Goal: Task Accomplishment & Management: Use online tool/utility

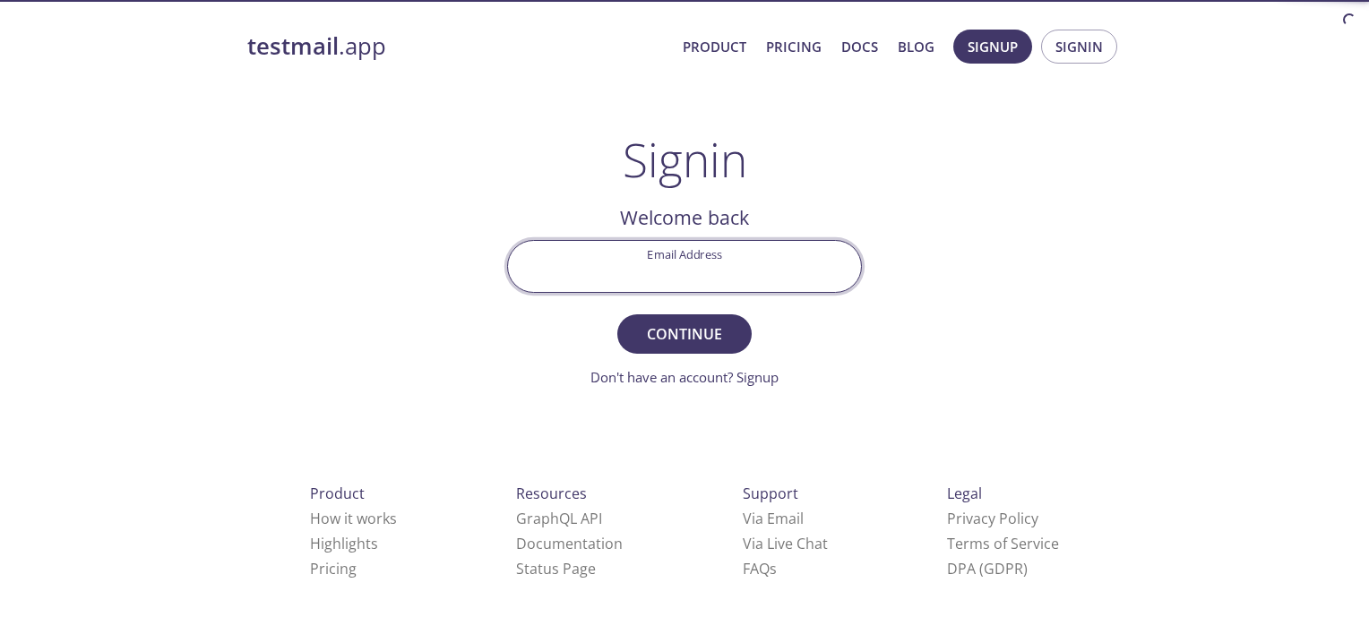
click at [713, 262] on input "Email Address" at bounding box center [684, 266] width 353 height 51
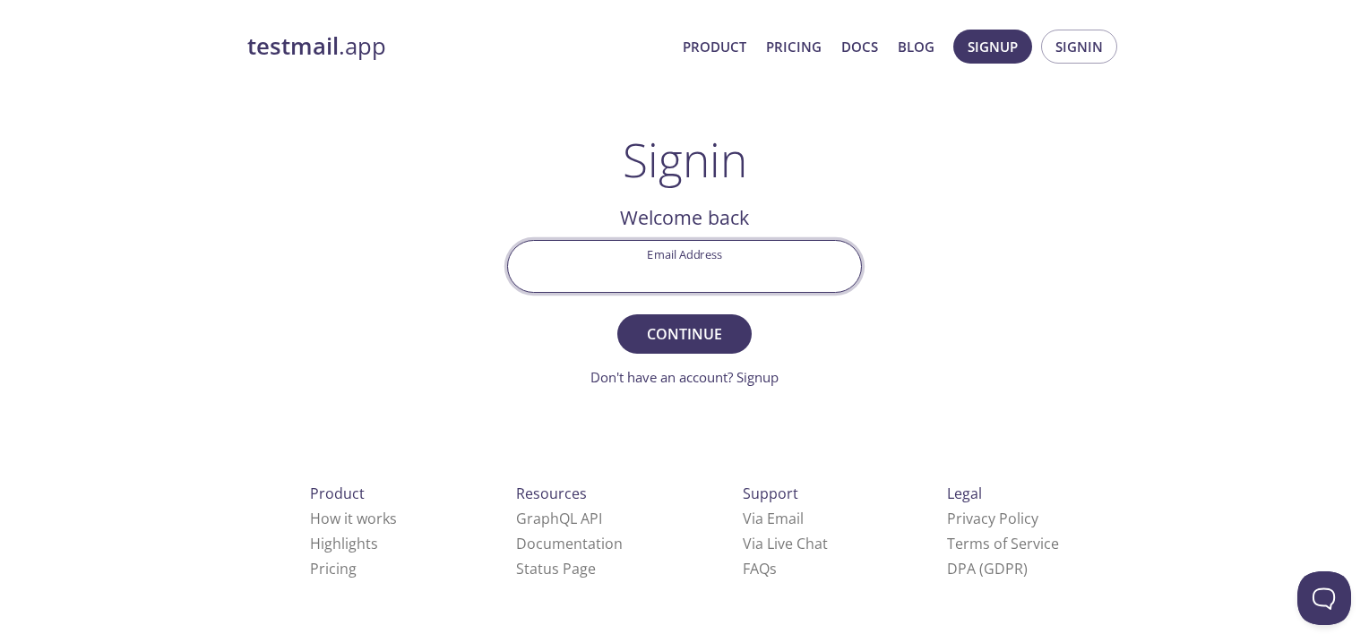
click at [713, 262] on input "Email Address" at bounding box center [684, 266] width 353 height 51
type input "[EMAIL_ADDRESS][DOMAIN_NAME]"
click at [617, 314] on button "Continue" at bounding box center [684, 333] width 134 height 39
click at [713, 262] on input "Signin Security Code" at bounding box center [684, 266] width 353 height 51
click at [709, 335] on span "Signin" at bounding box center [684, 334] width 95 height 25
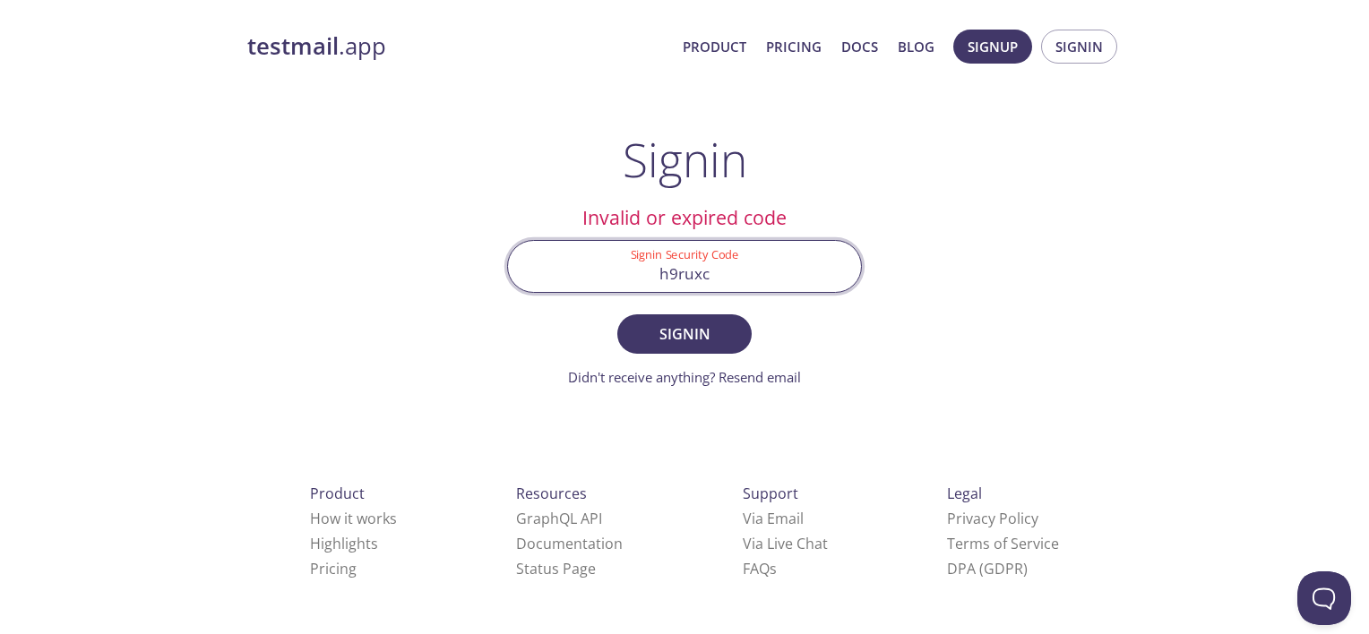
drag, startPoint x: 719, startPoint y: 276, endPoint x: 602, endPoint y: 270, distance: 117.5
click at [604, 270] on input "h9ruxc" at bounding box center [684, 266] width 353 height 51
type input "4h9ruxc"
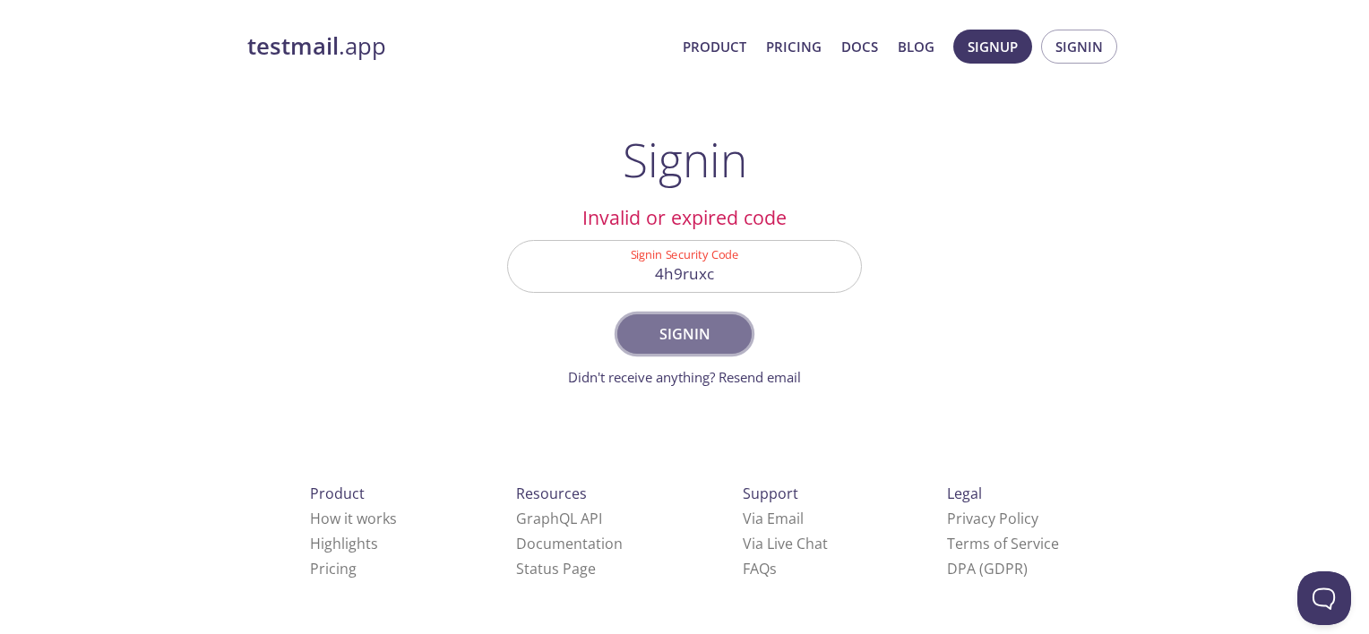
click at [690, 322] on span "Signin" at bounding box center [684, 334] width 95 height 25
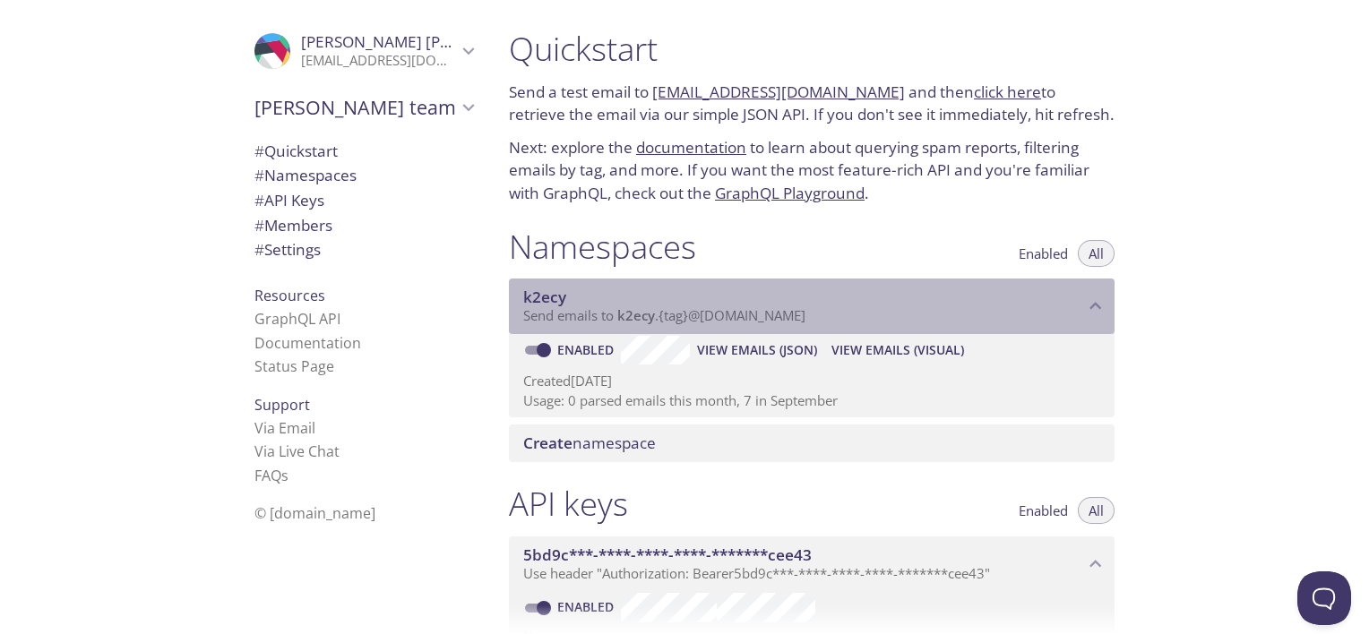
click at [683, 314] on span "Send emails to k2ecy . {tag} @[DOMAIN_NAME]" at bounding box center [664, 315] width 282 height 18
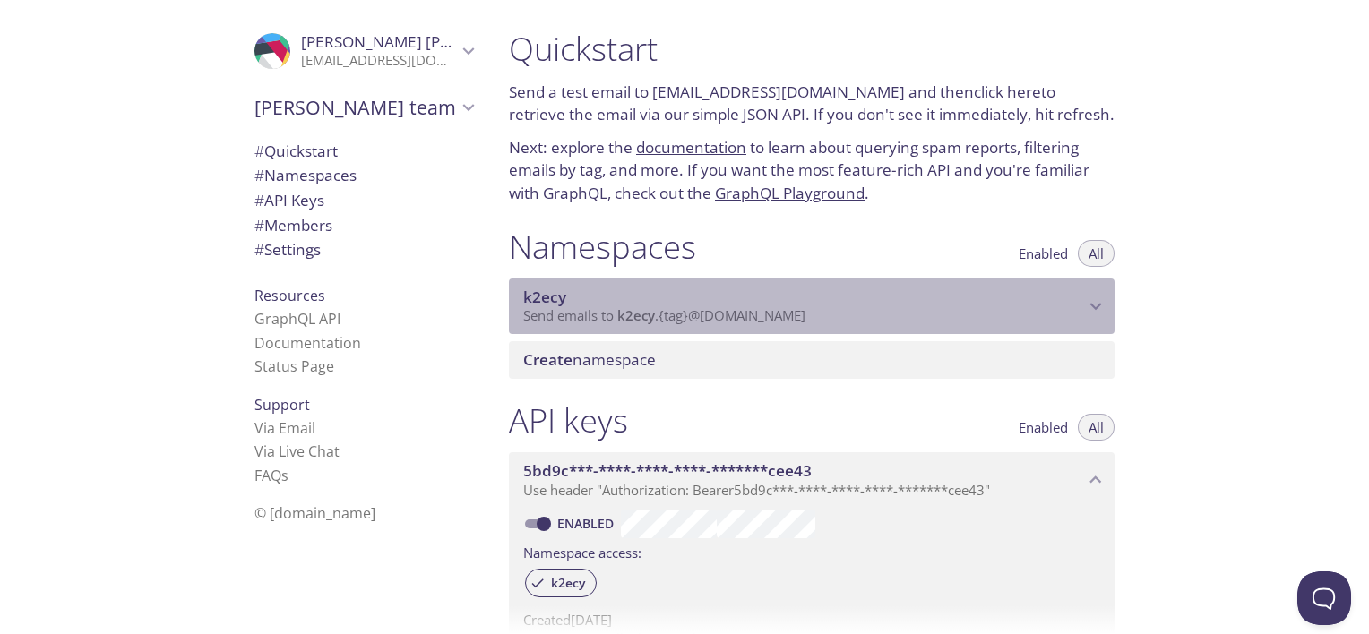
click at [683, 314] on span "Send emails to k2ecy . {tag} @[DOMAIN_NAME]" at bounding box center [664, 315] width 282 height 18
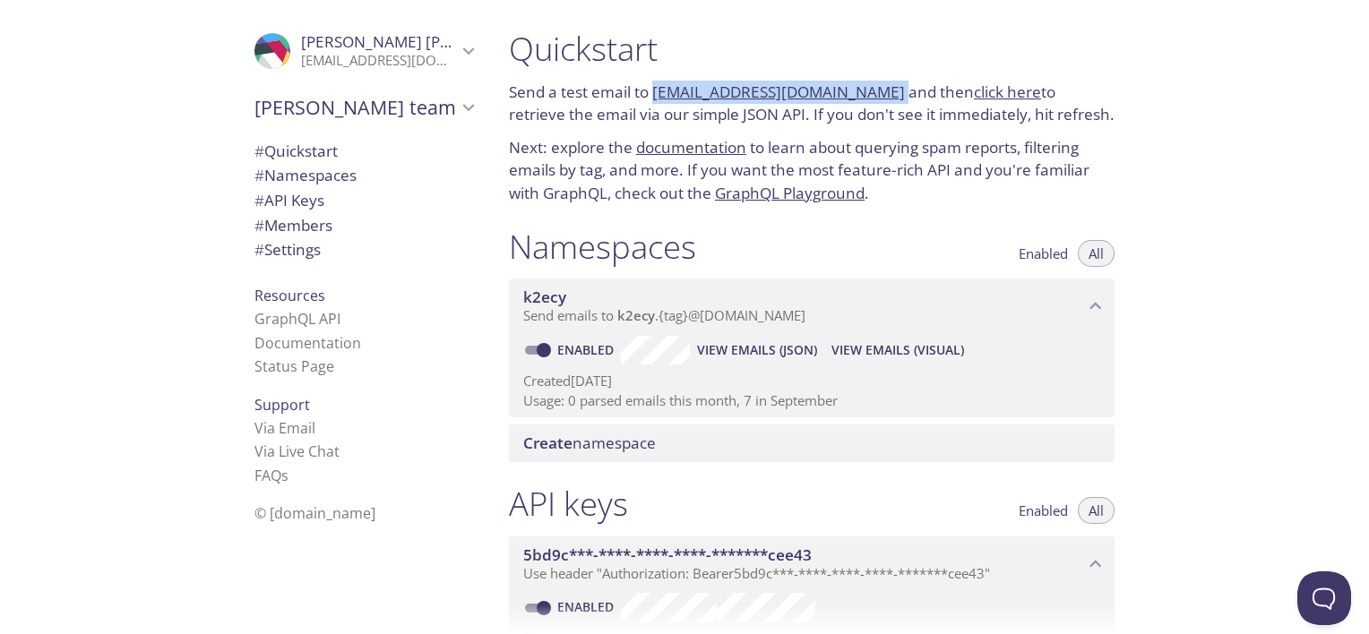
drag, startPoint x: 878, startPoint y: 90, endPoint x: 656, endPoint y: 86, distance: 222.1
click at [656, 86] on p "Send a test email to [EMAIL_ADDRESS][DOMAIN_NAME] and then click here to retrie…" at bounding box center [811, 104] width 605 height 46
copy p "[EMAIL_ADDRESS][DOMAIN_NAME]"
click at [665, 93] on link "[EMAIL_ADDRESS][DOMAIN_NAME]" at bounding box center [778, 92] width 253 height 21
click at [995, 91] on link "click here" at bounding box center [1007, 92] width 67 height 21
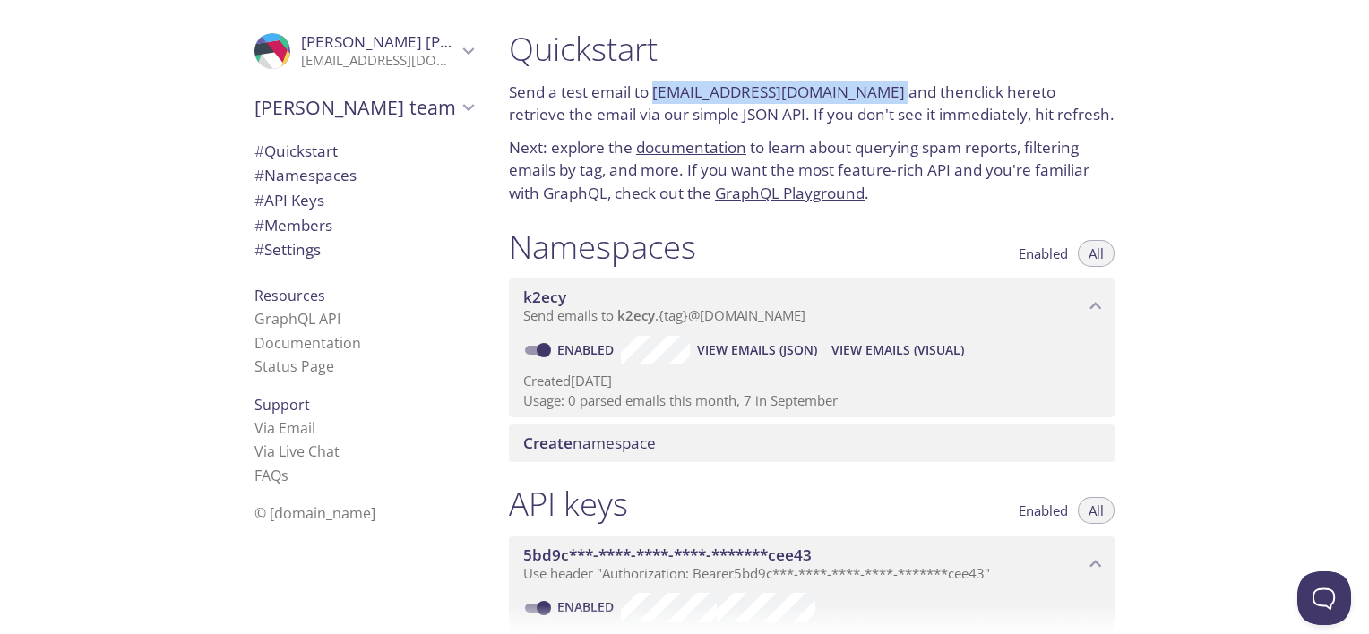
click at [613, 445] on span "Create namespace" at bounding box center [589, 443] width 133 height 21
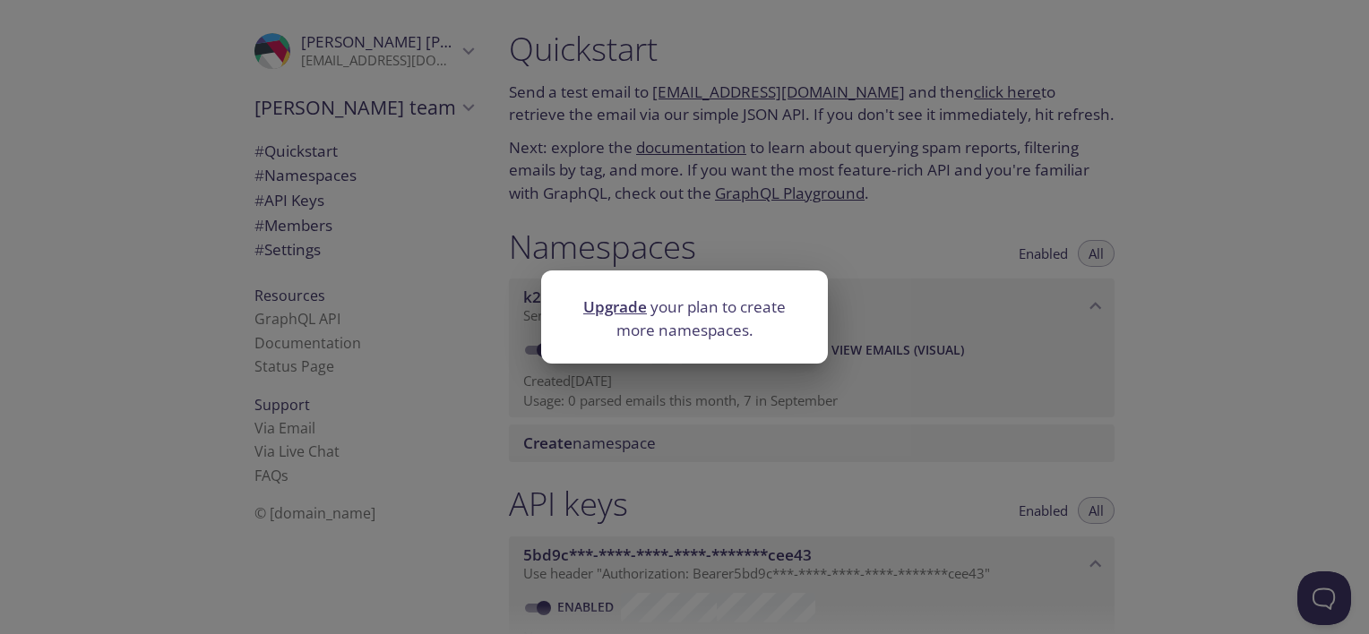
click at [1214, 372] on div "Upgrade your plan to create more namespaces." at bounding box center [684, 317] width 1369 height 634
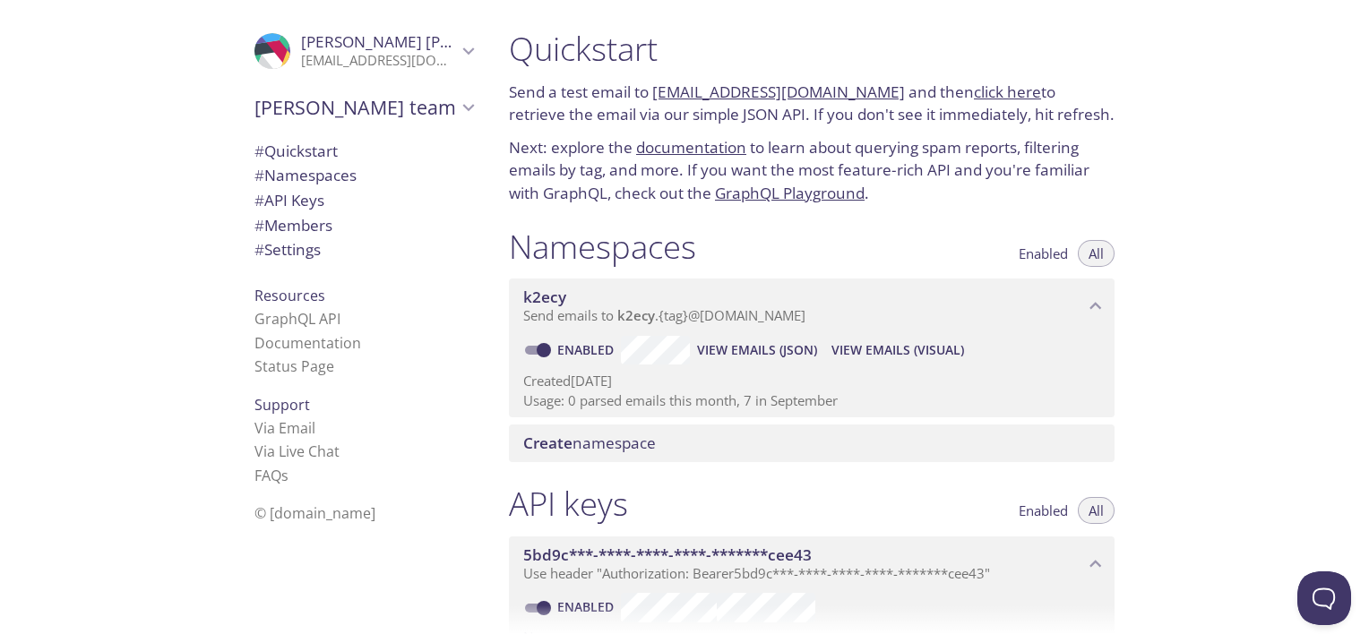
click at [582, 436] on span "Create namespace" at bounding box center [589, 443] width 133 height 21
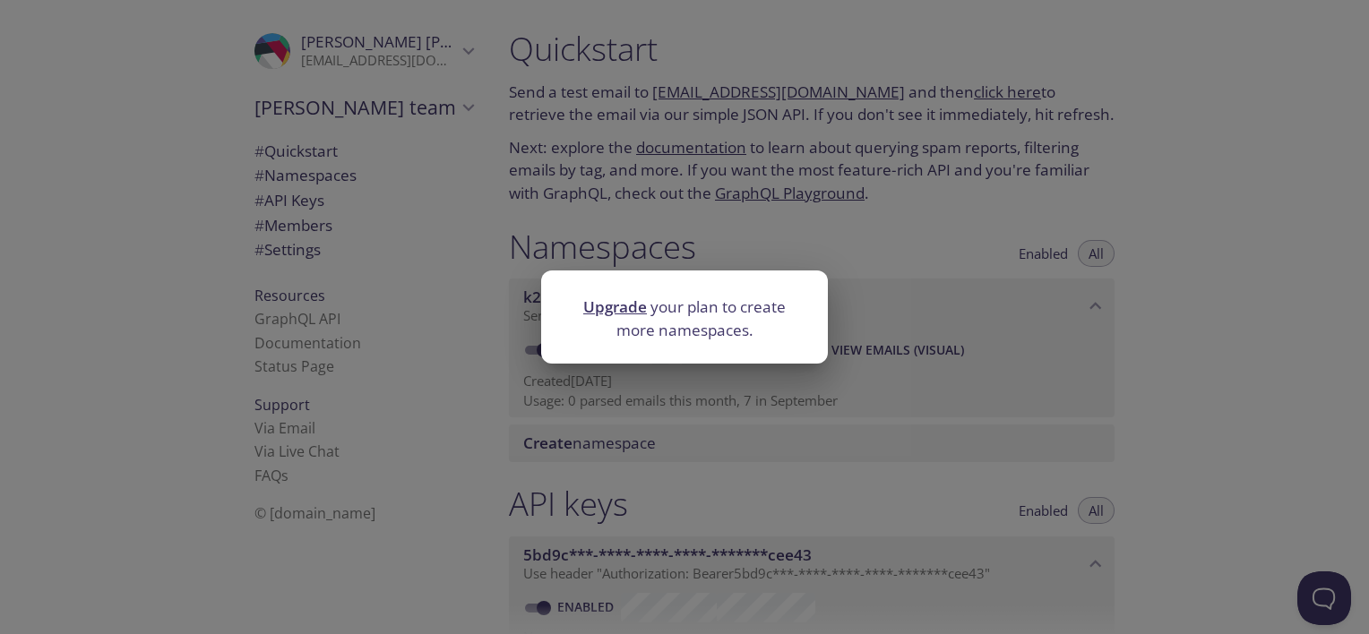
click at [636, 308] on link "Upgrade" at bounding box center [615, 306] width 64 height 21
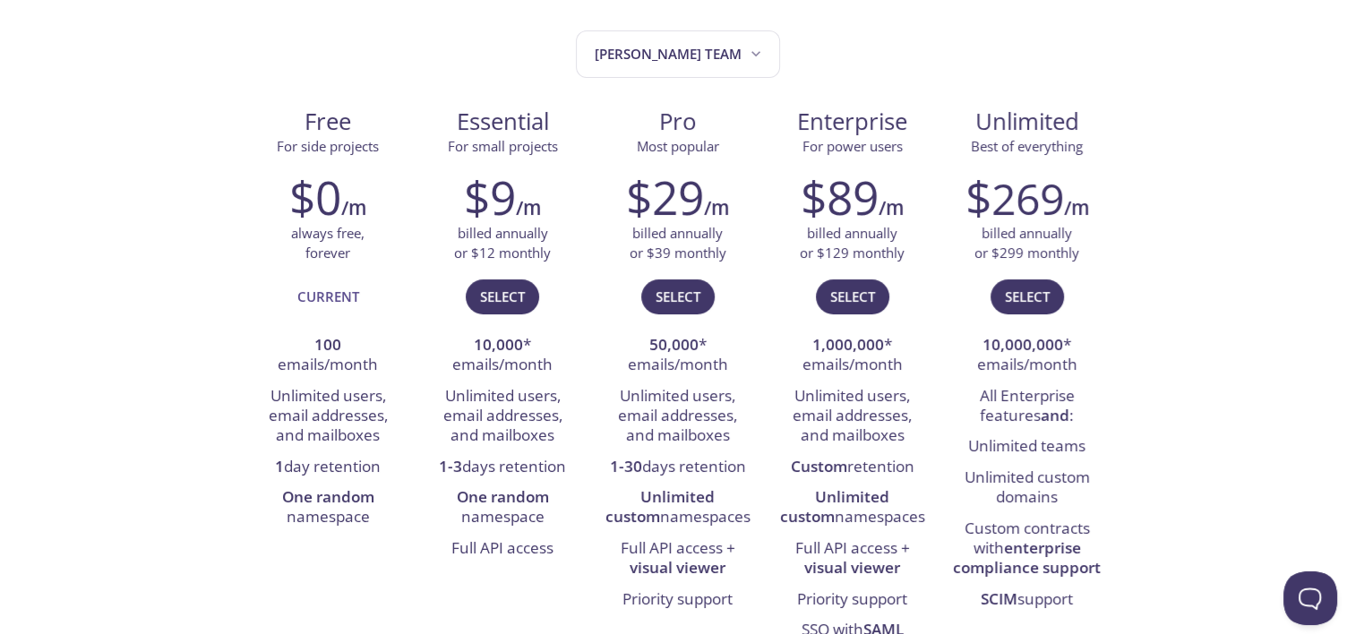
scroll to position [269, 0]
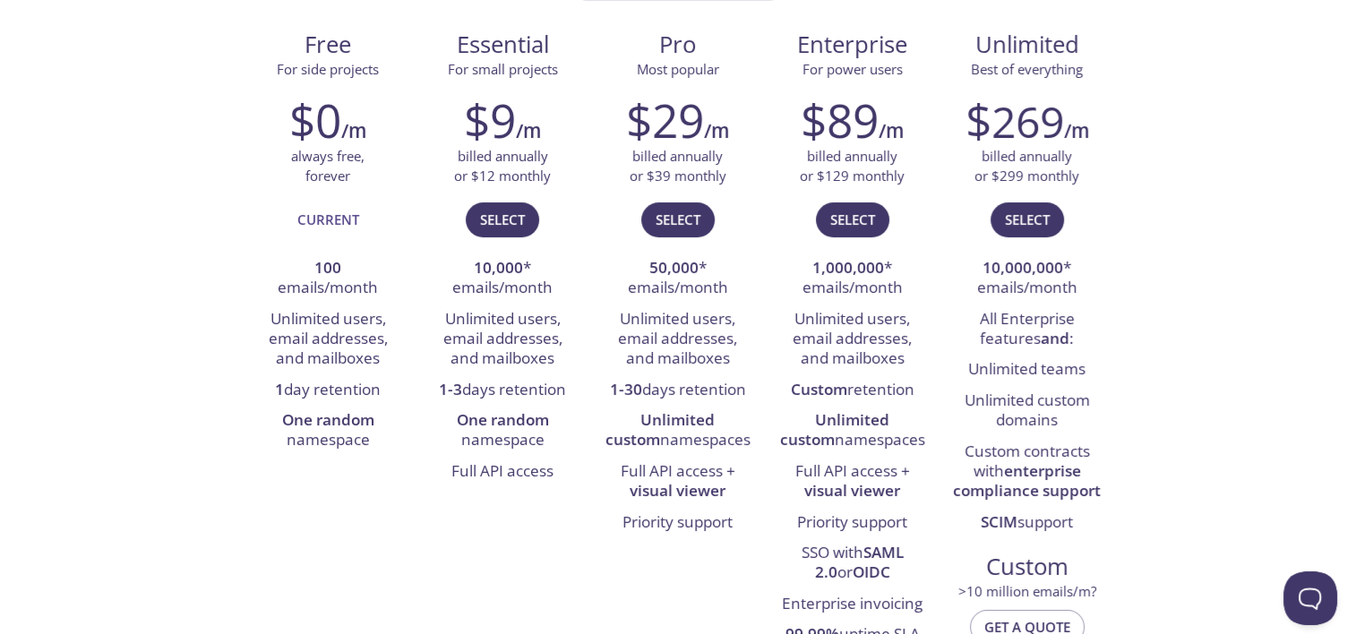
drag, startPoint x: 1275, startPoint y: 385, endPoint x: 1232, endPoint y: 346, distance: 58.3
drag, startPoint x: 1232, startPoint y: 346, endPoint x: 1260, endPoint y: 483, distance: 139.8
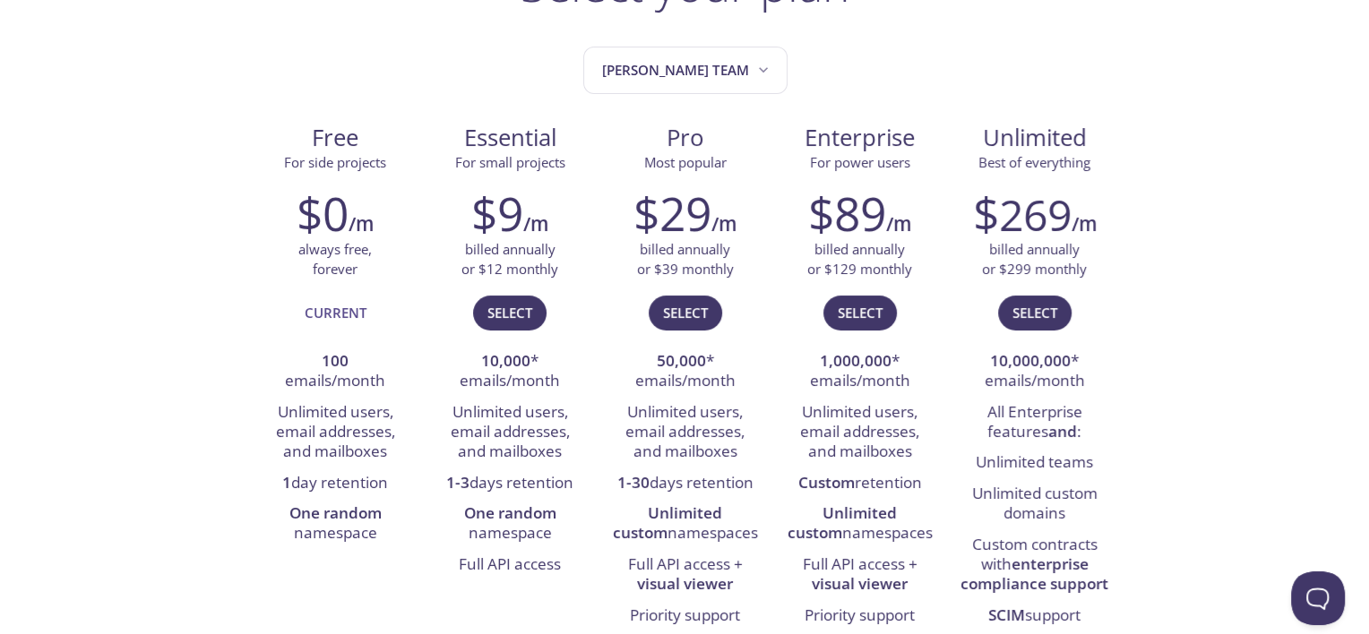
scroll to position [0, 0]
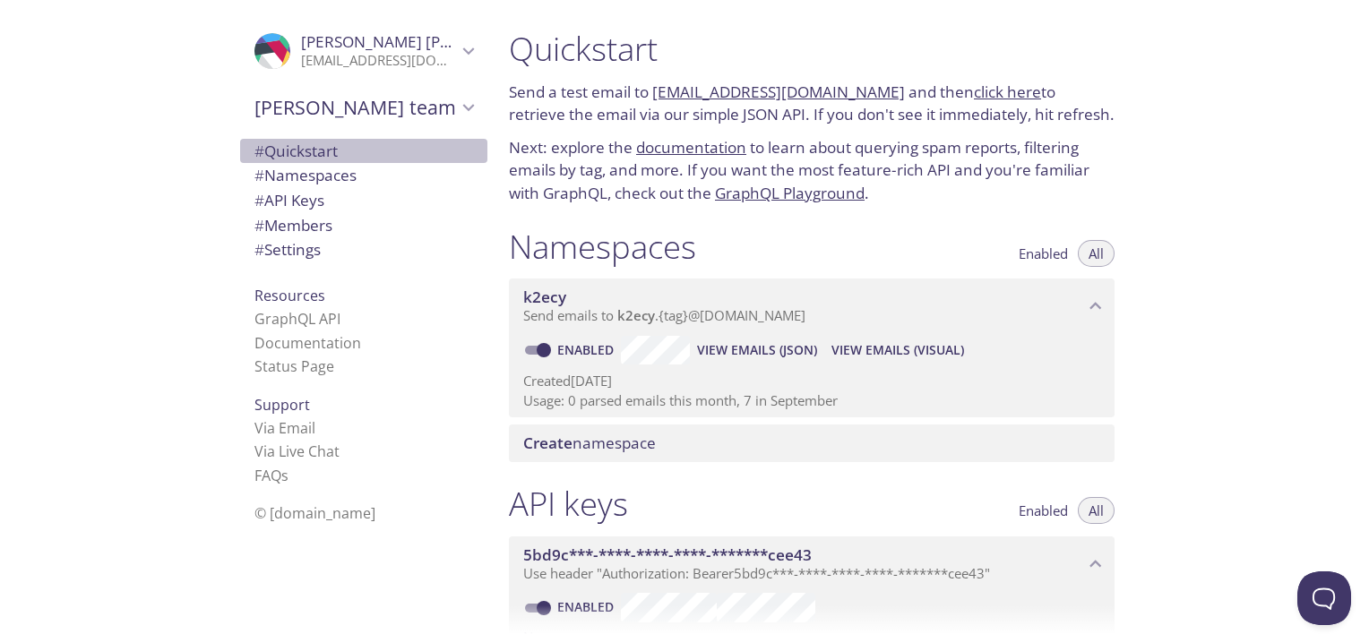
click at [279, 144] on span "# Quickstart" at bounding box center [295, 151] width 83 height 21
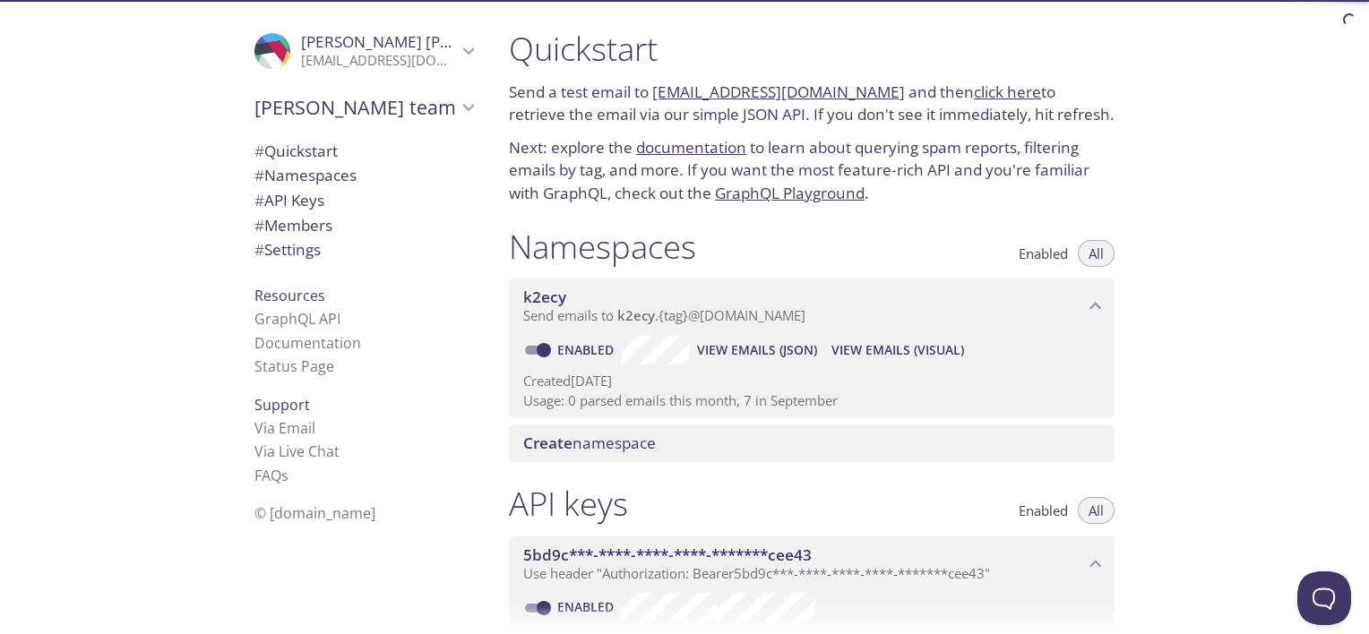
click at [294, 180] on span "# Namespaces" at bounding box center [305, 175] width 102 height 21
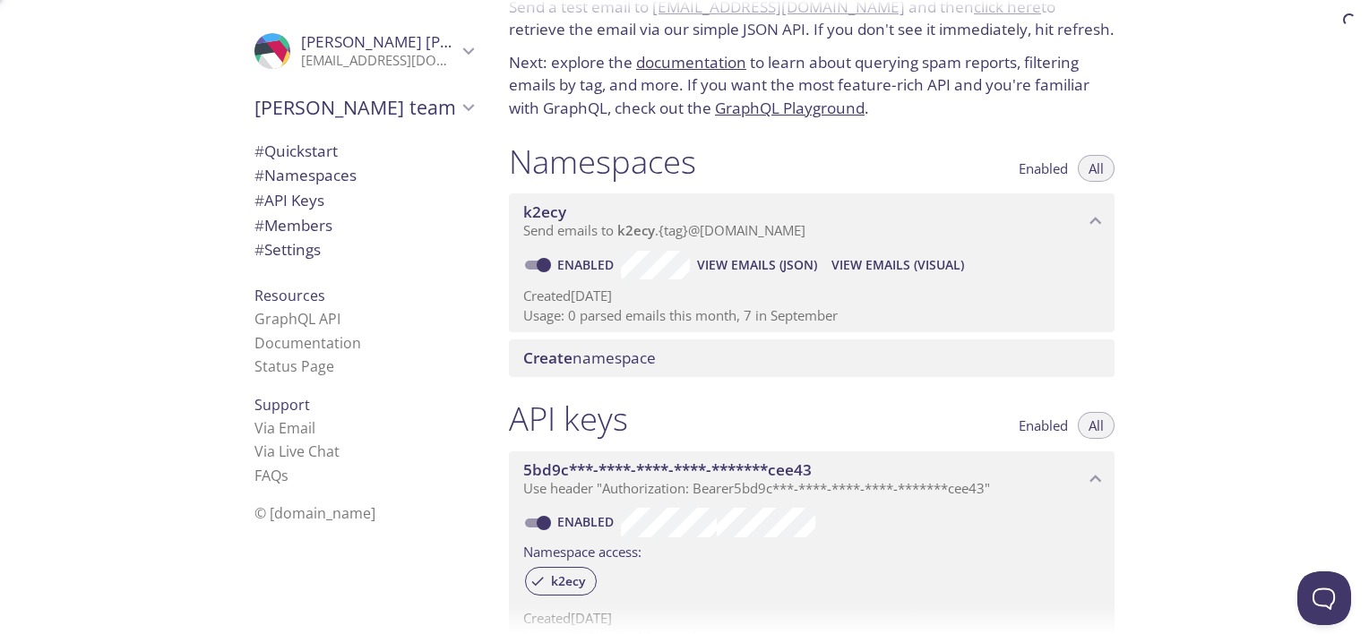
click at [294, 180] on span "# Namespaces" at bounding box center [305, 175] width 102 height 21
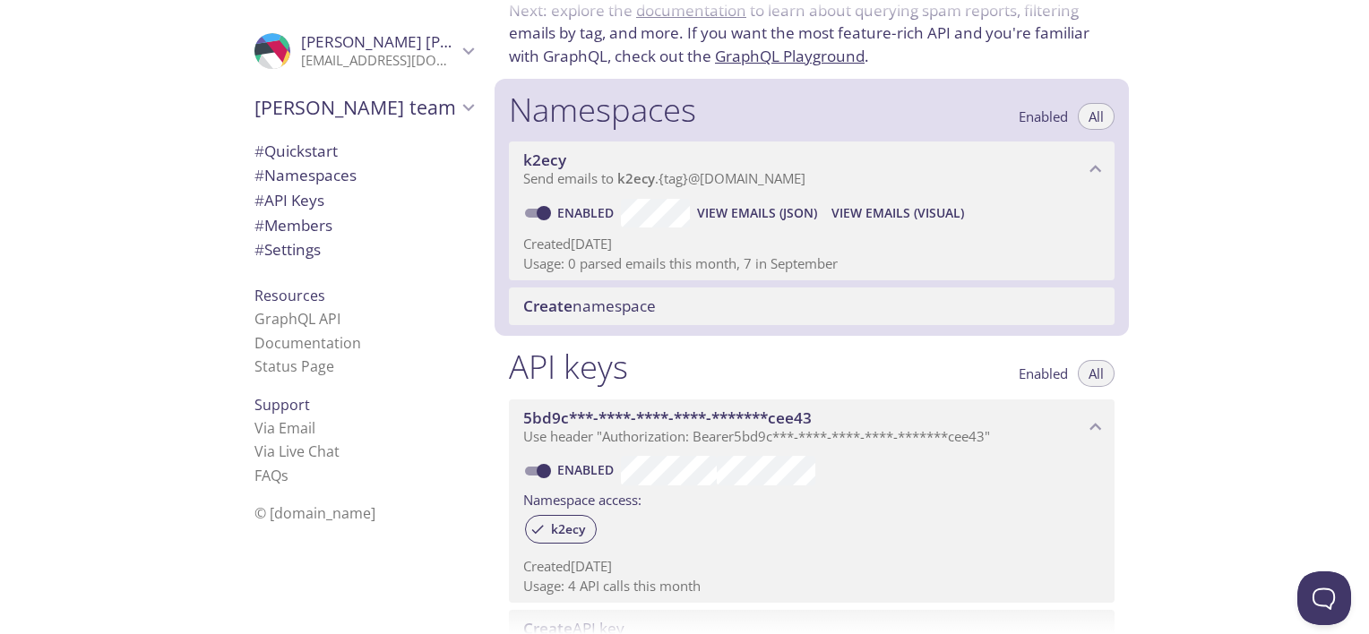
scroll to position [226, 0]
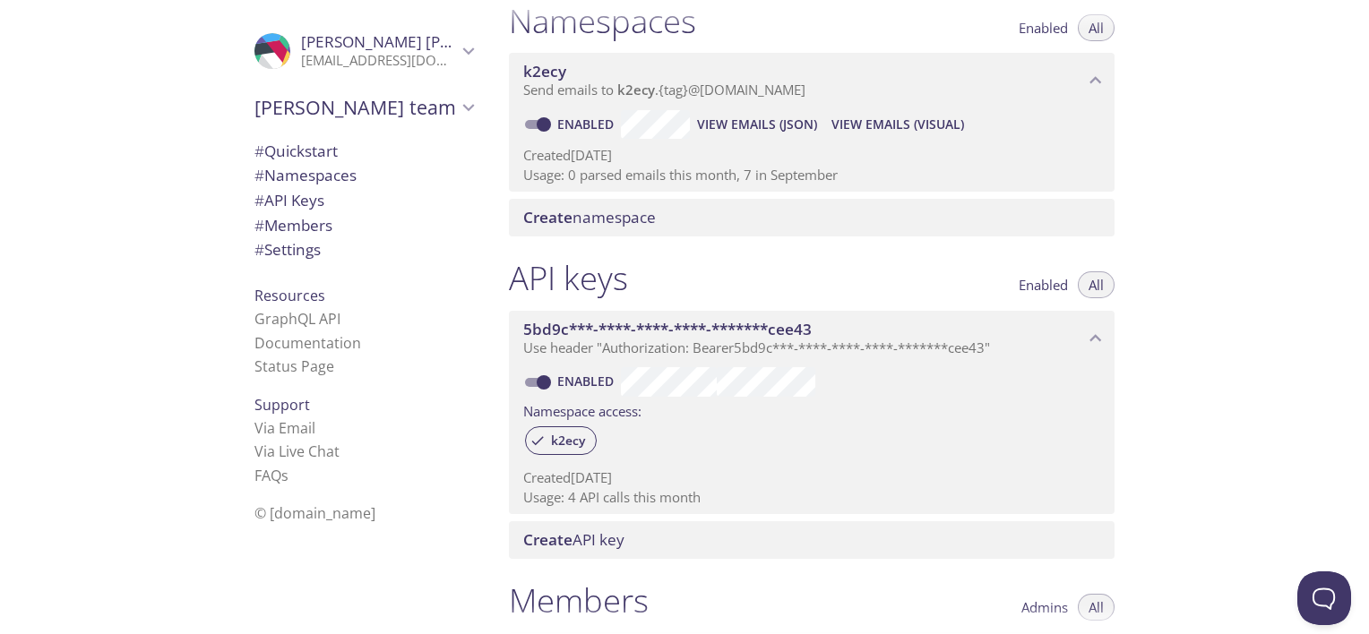
click at [551, 120] on input "Enabled" at bounding box center [543, 124] width 64 height 21
click at [539, 122] on input "Disabled" at bounding box center [529, 124] width 64 height 21
checkbox input "true"
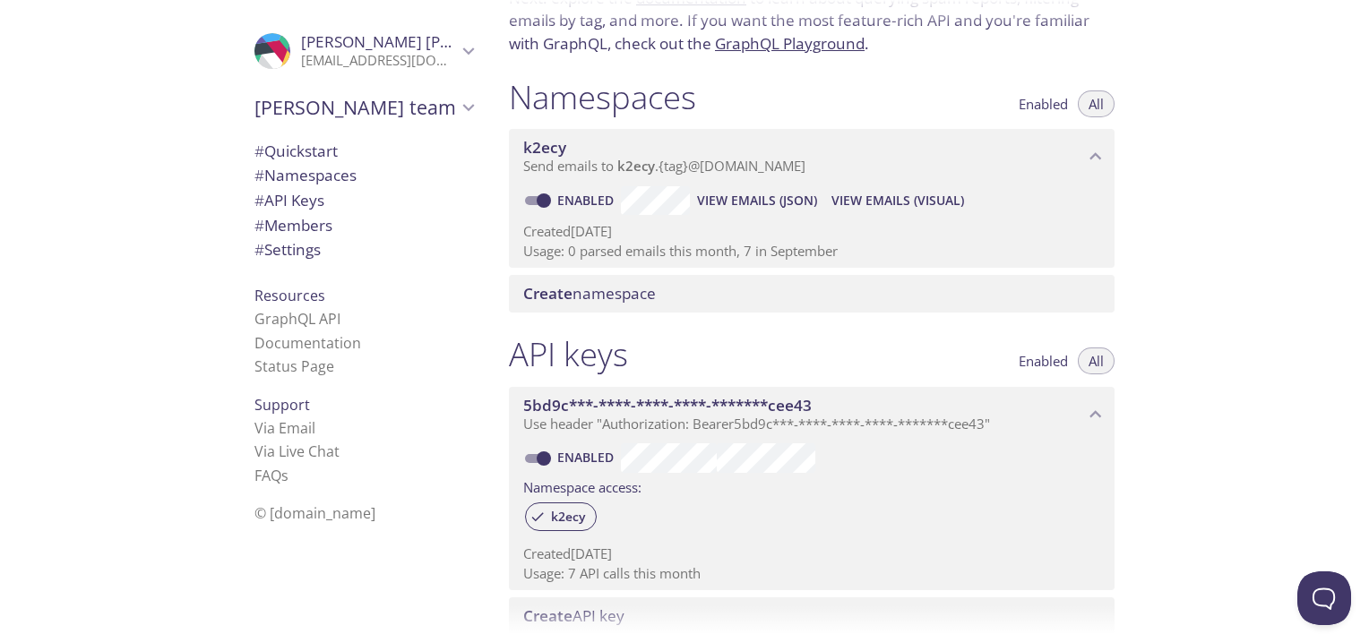
scroll to position [179, 0]
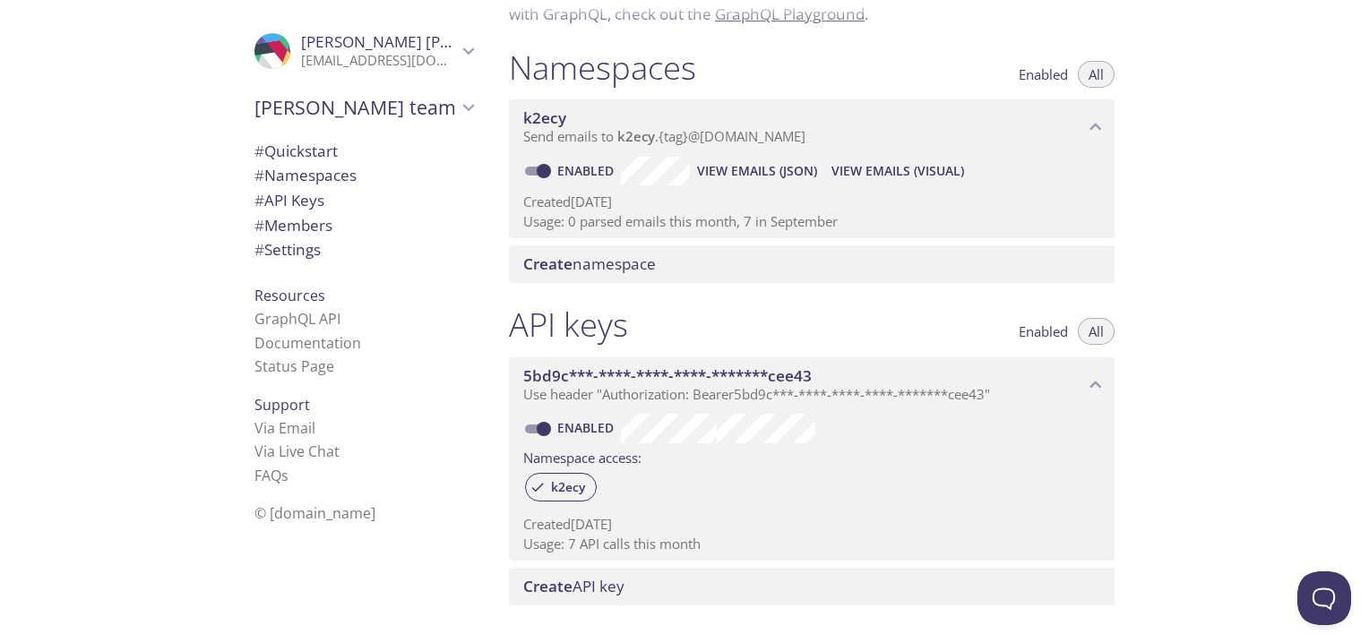
click at [720, 169] on span "View Emails (JSON)" at bounding box center [757, 170] width 120 height 21
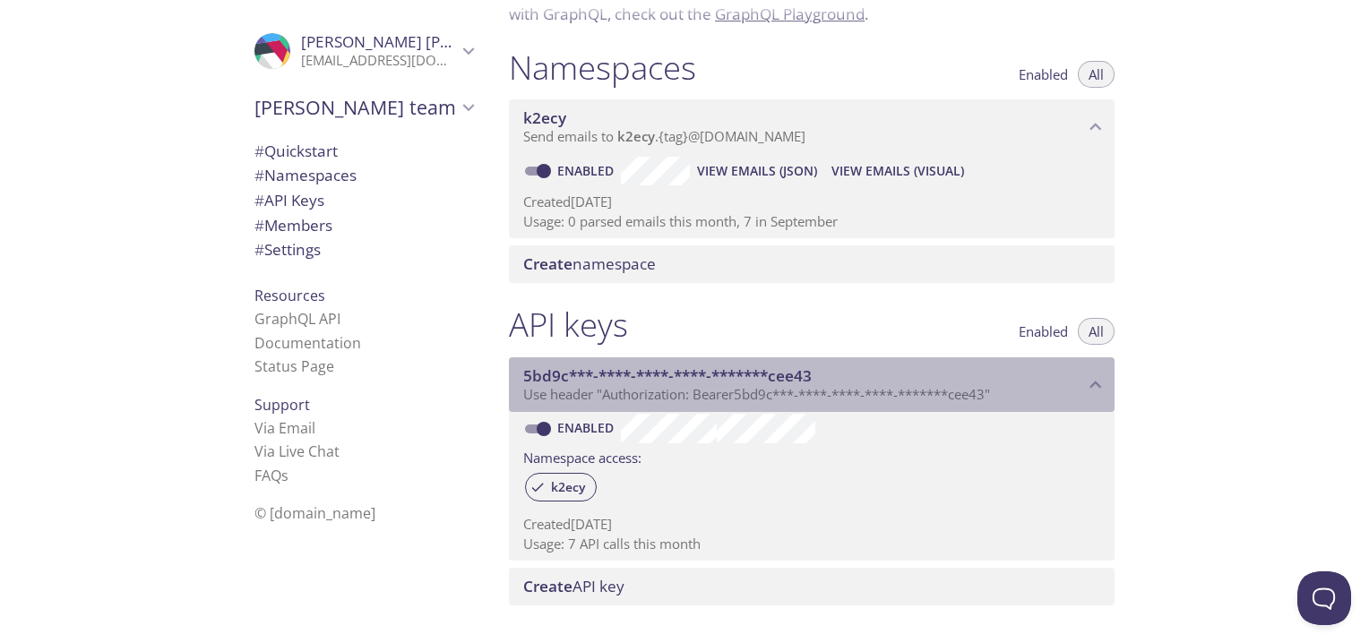
click at [1092, 383] on icon "5bd9c***-****-****-****-*******cee43 API key" at bounding box center [1095, 384] width 23 height 23
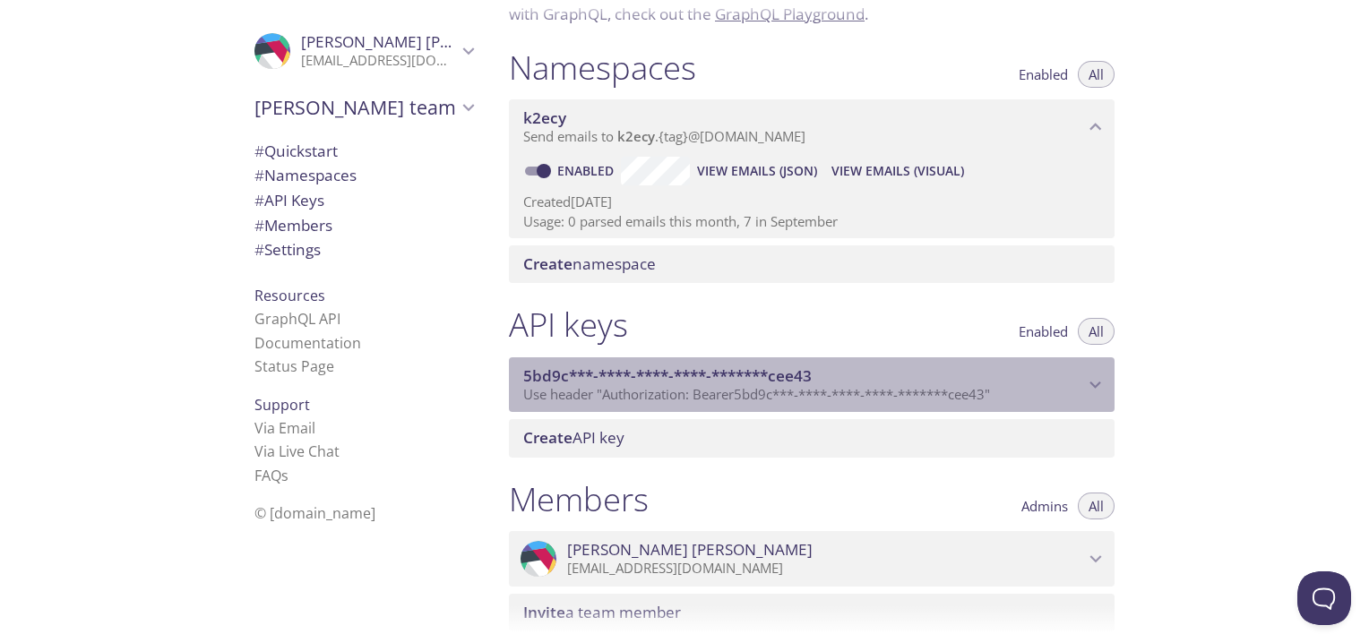
click at [1092, 383] on icon "5bd9c***-****-****-****-*******cee43 API key" at bounding box center [1096, 385] width 12 height 7
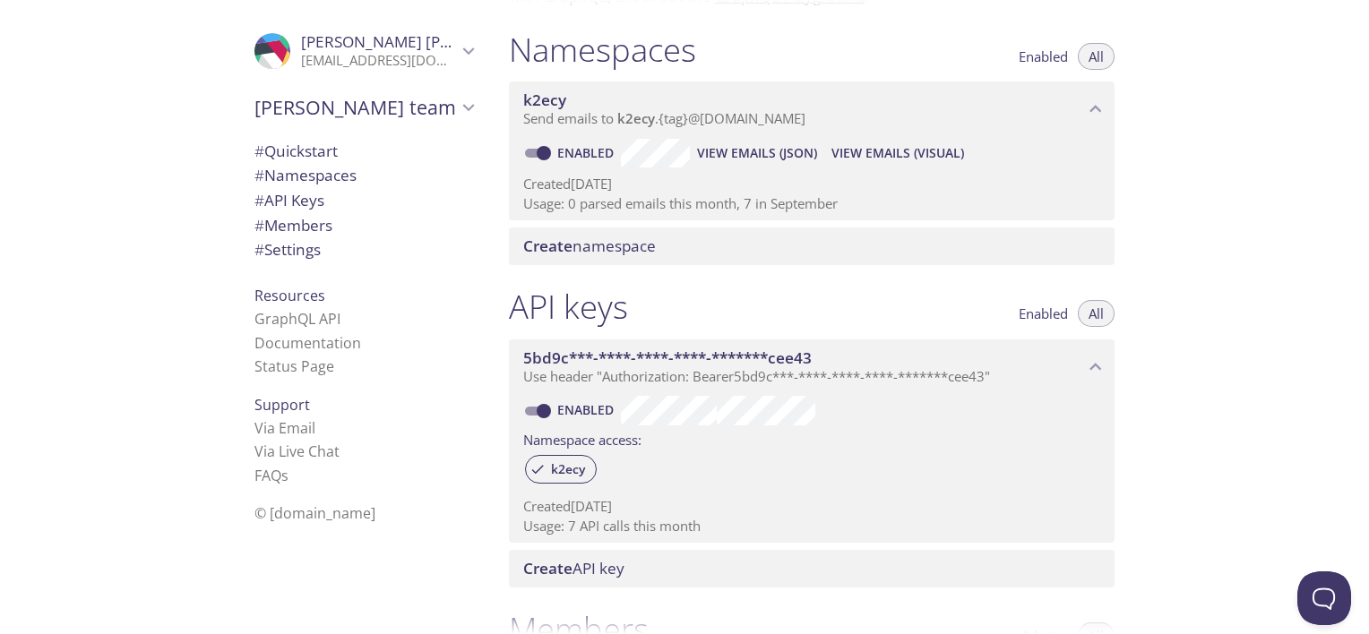
scroll to position [0, 0]
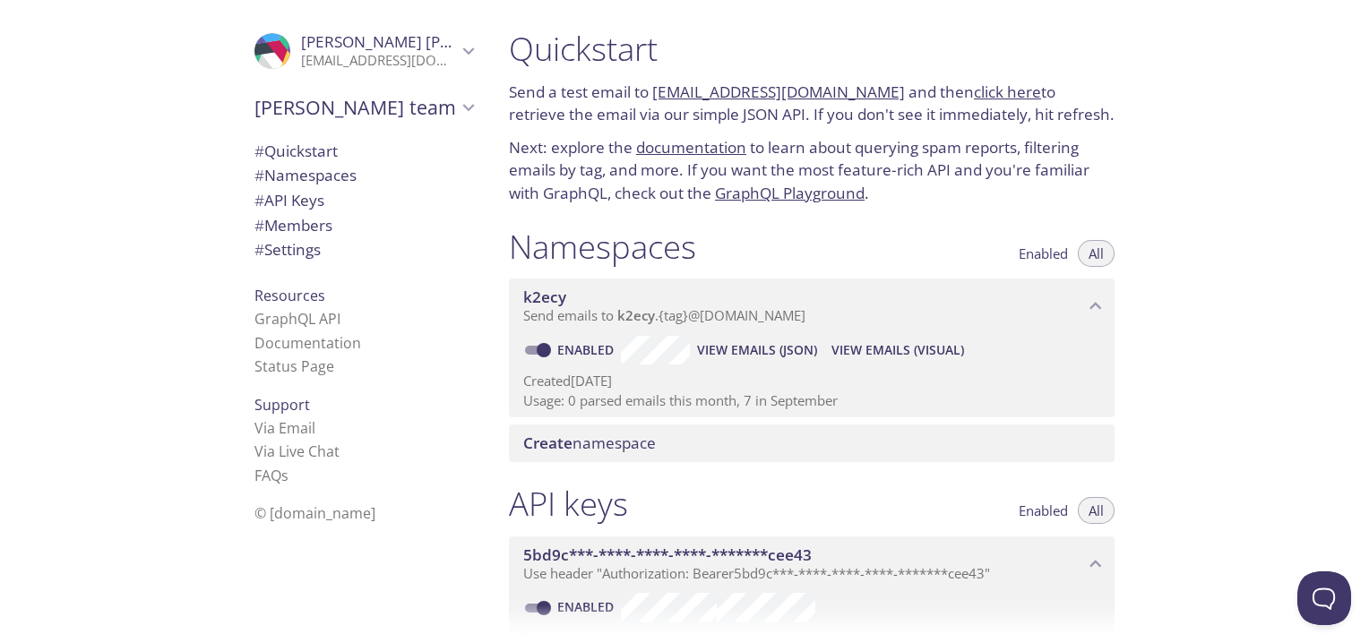
click at [792, 82] on link "[EMAIL_ADDRESS][DOMAIN_NAME]" at bounding box center [778, 92] width 253 height 21
drag, startPoint x: 879, startPoint y: 97, endPoint x: 645, endPoint y: 100, distance: 233.8
click at [645, 100] on p "Send a test email to [EMAIL_ADDRESS][DOMAIN_NAME] and then click here to retrie…" at bounding box center [811, 104] width 605 height 46
copy p "[EMAIL_ADDRESS][DOMAIN_NAME]"
click at [1150, 175] on div "Quickstart Send a test email to [EMAIL_ADDRESS][DOMAIN_NAME] and then click her…" at bounding box center [931, 317] width 874 height 634
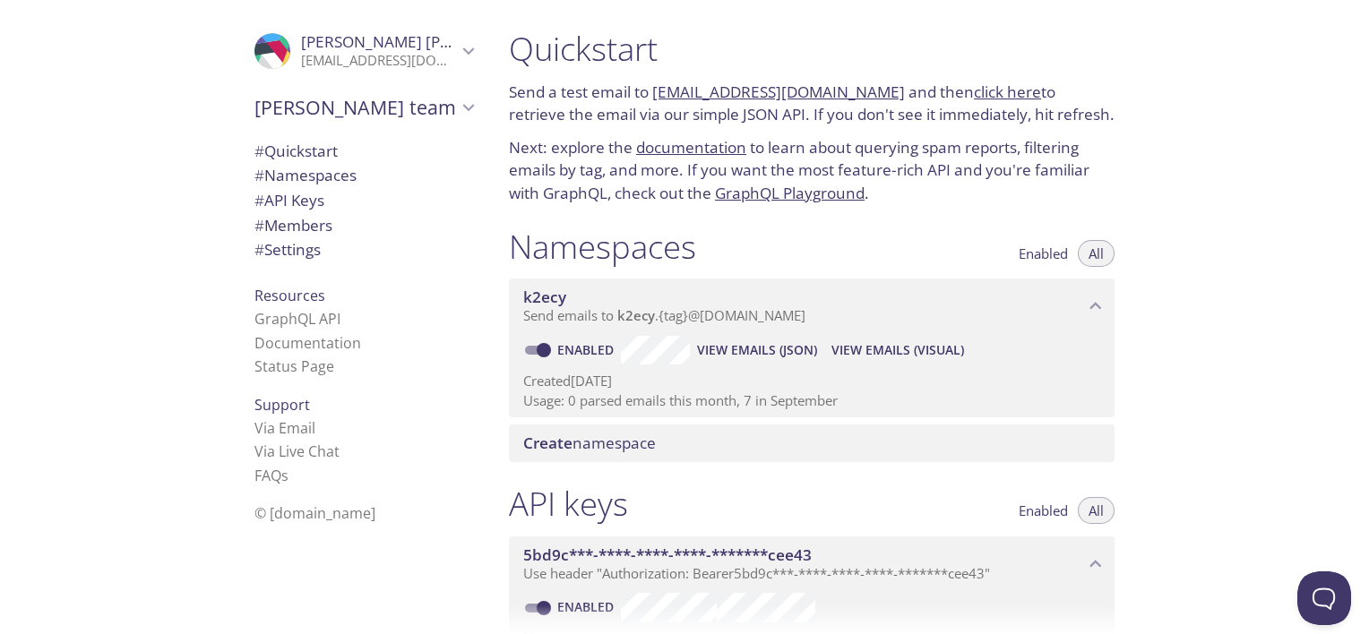
click at [974, 90] on link "click here" at bounding box center [1007, 92] width 67 height 21
click at [905, 356] on span "View Emails (Visual)" at bounding box center [897, 349] width 133 height 21
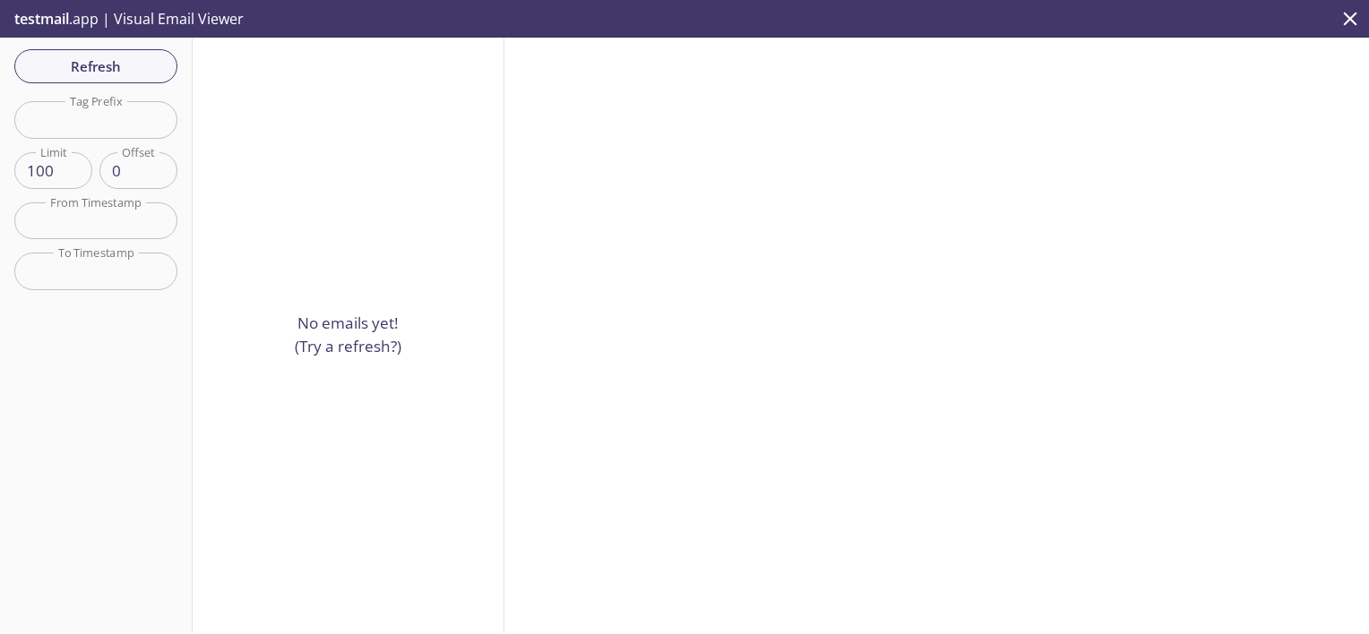
click at [66, 115] on input "text" at bounding box center [95, 119] width 163 height 37
type input "t"
type input "auto"
click at [96, 58] on span "Refresh" at bounding box center [96, 66] width 134 height 23
click at [107, 111] on input "auto" at bounding box center [95, 119] width 163 height 37
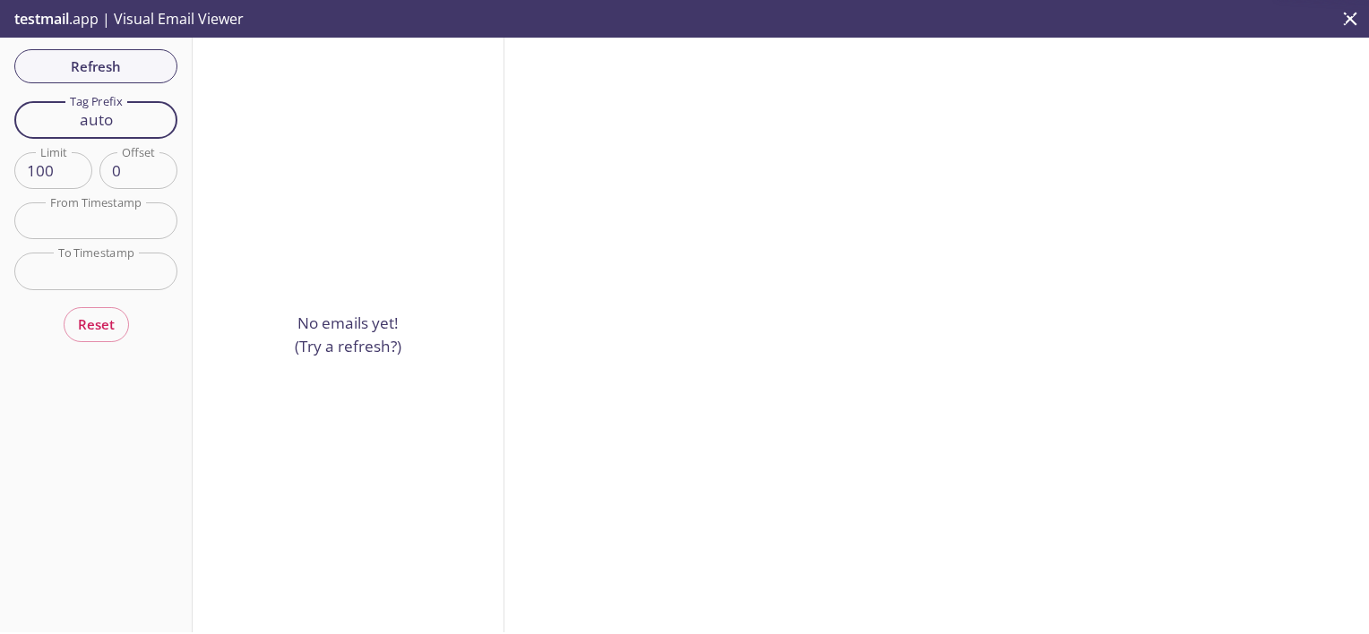
click at [107, 112] on input "auto" at bounding box center [95, 119] width 163 height 37
click at [63, 66] on span "Refresh" at bounding box center [96, 66] width 134 height 23
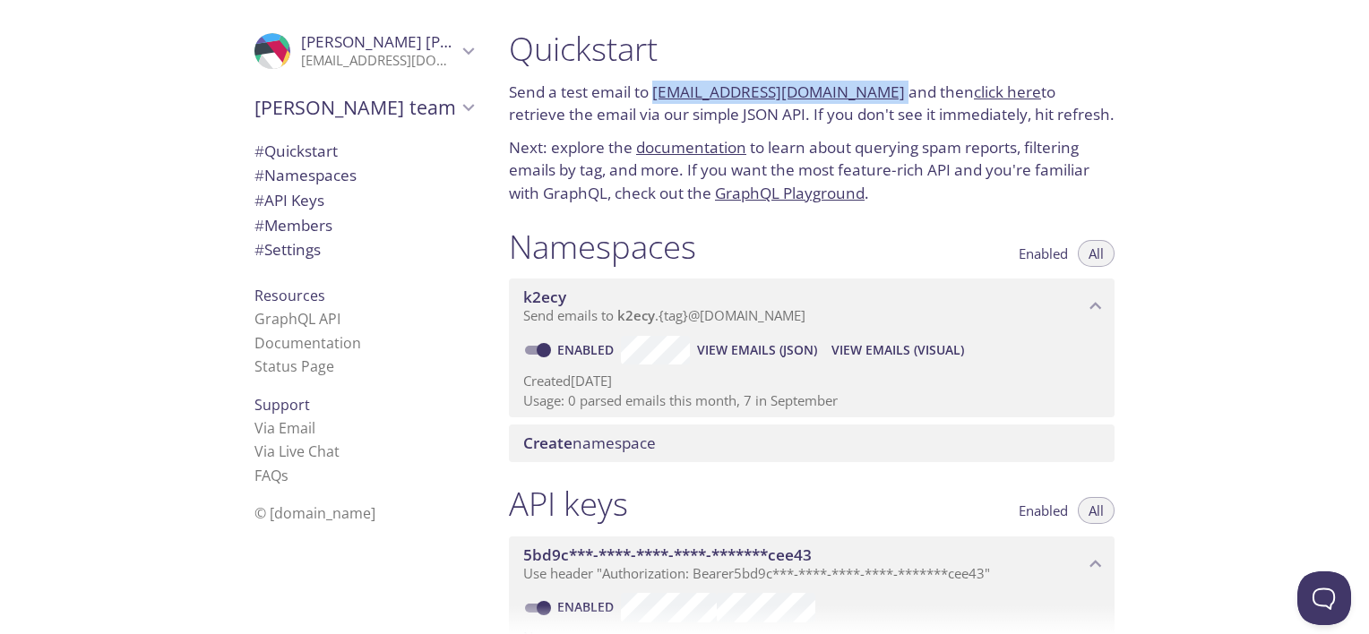
drag, startPoint x: 876, startPoint y: 90, endPoint x: 657, endPoint y: 90, distance: 219.4
click at [657, 90] on p "Send a test email to [EMAIL_ADDRESS][DOMAIN_NAME] and then click here to retrie…" at bounding box center [811, 104] width 605 height 46
copy p "[EMAIL_ADDRESS][DOMAIN_NAME]"
click at [974, 92] on link "click here" at bounding box center [1007, 92] width 67 height 21
click at [889, 355] on span "View Emails (Visual)" at bounding box center [897, 349] width 133 height 21
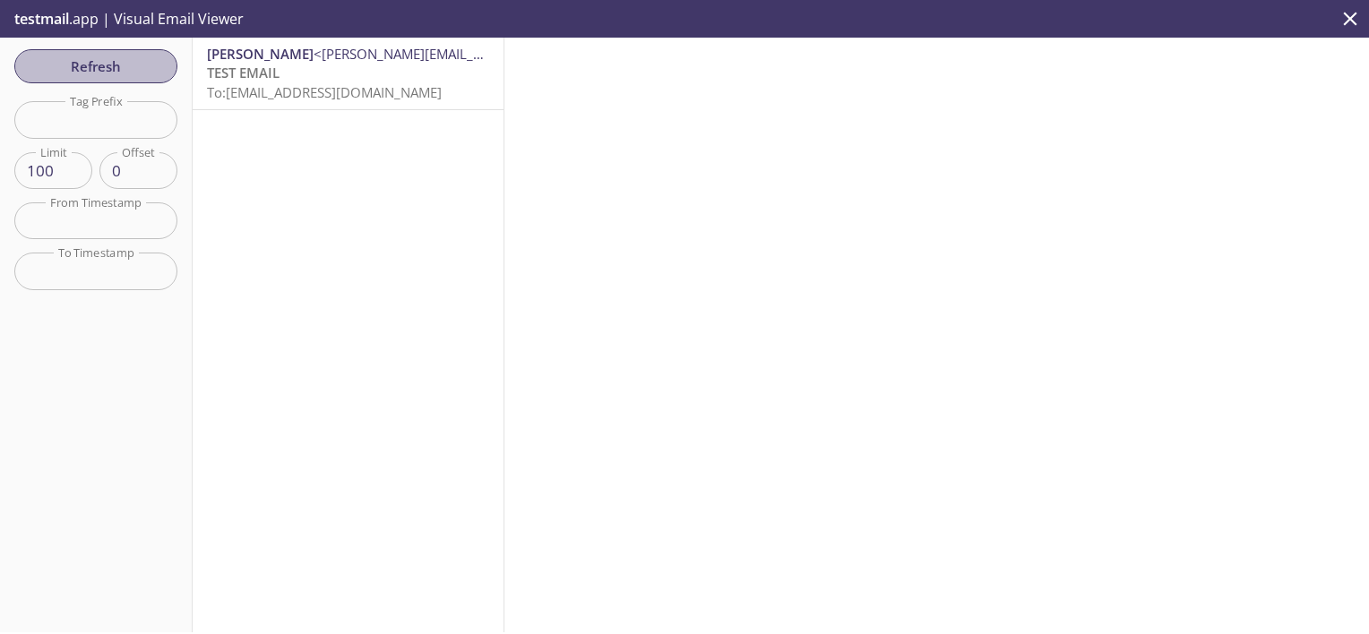
click at [106, 72] on span "Refresh" at bounding box center [96, 66] width 134 height 23
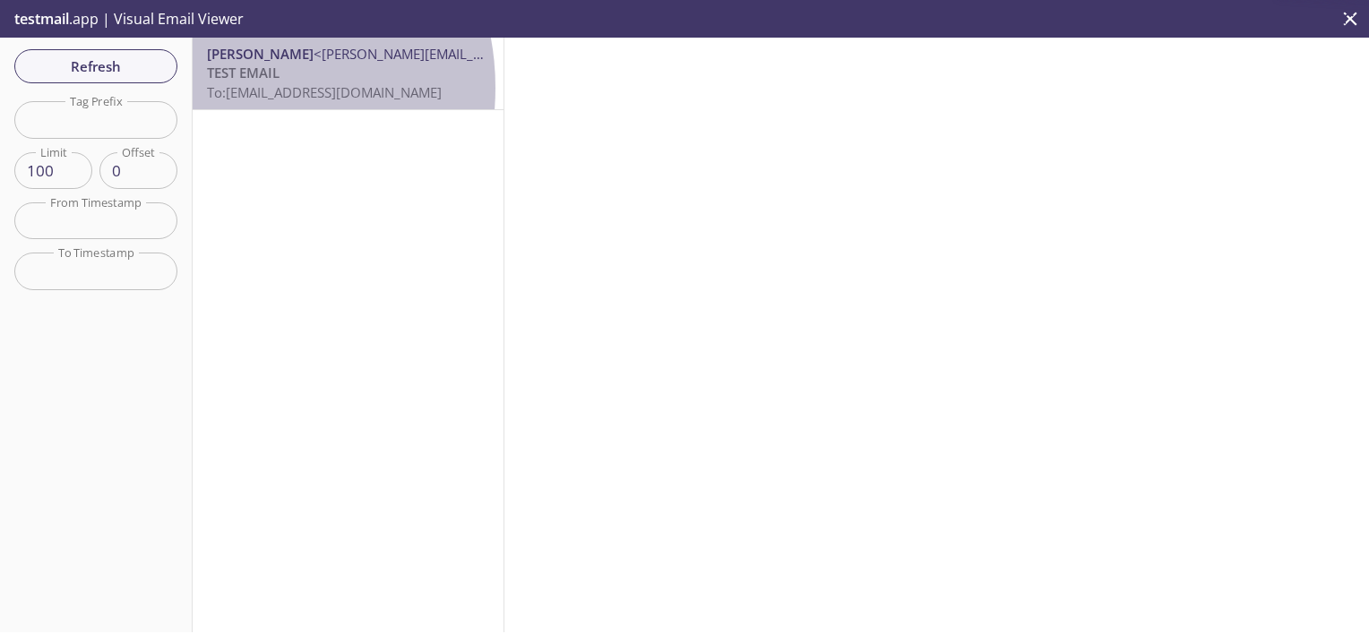
click at [220, 87] on span "To: [EMAIL_ADDRESS][DOMAIN_NAME]" at bounding box center [324, 92] width 235 height 18
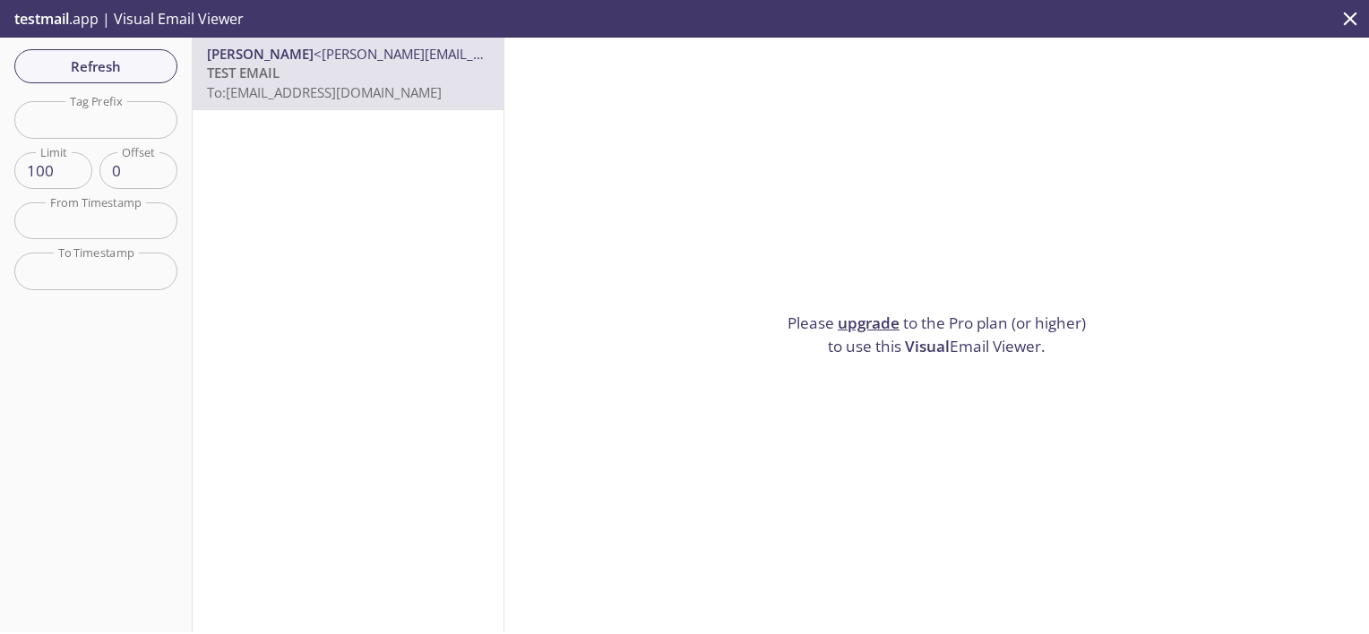
click at [110, 122] on input "text" at bounding box center [95, 119] width 163 height 37
click at [127, 52] on button "Refresh" at bounding box center [95, 66] width 163 height 34
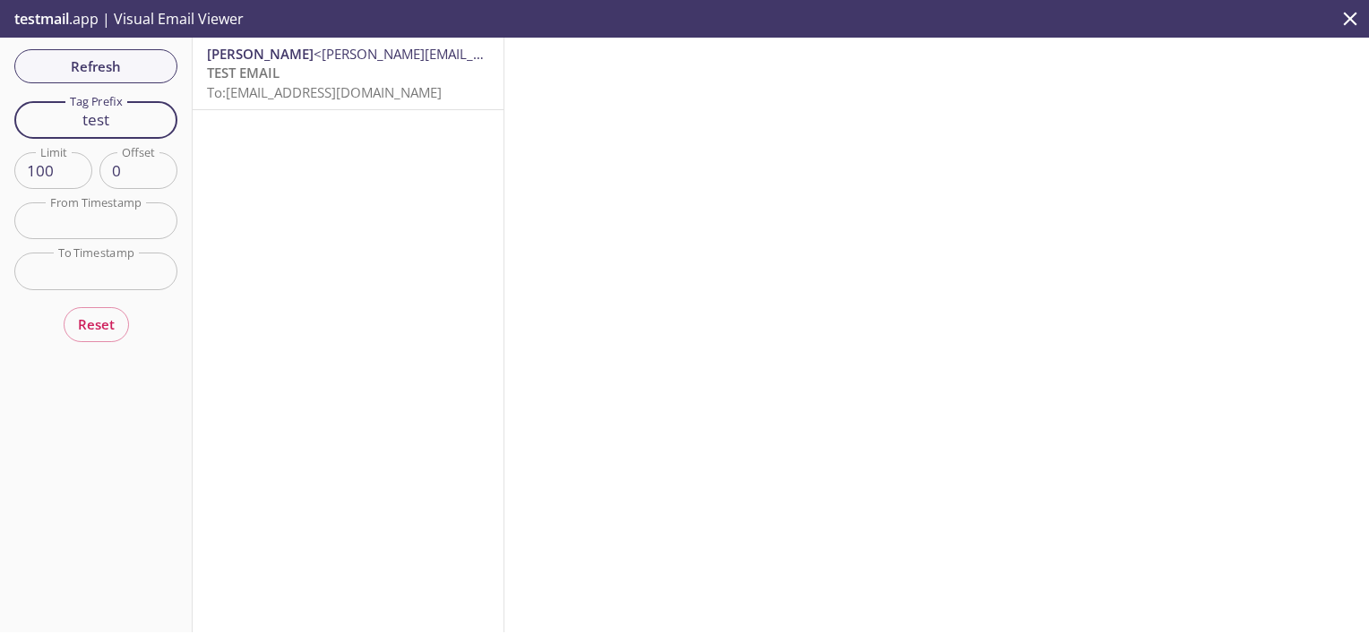
drag, startPoint x: 116, startPoint y: 124, endPoint x: 29, endPoint y: 124, distance: 86.9
click at [33, 126] on input "test" at bounding box center [95, 119] width 163 height 37
type input "auto"
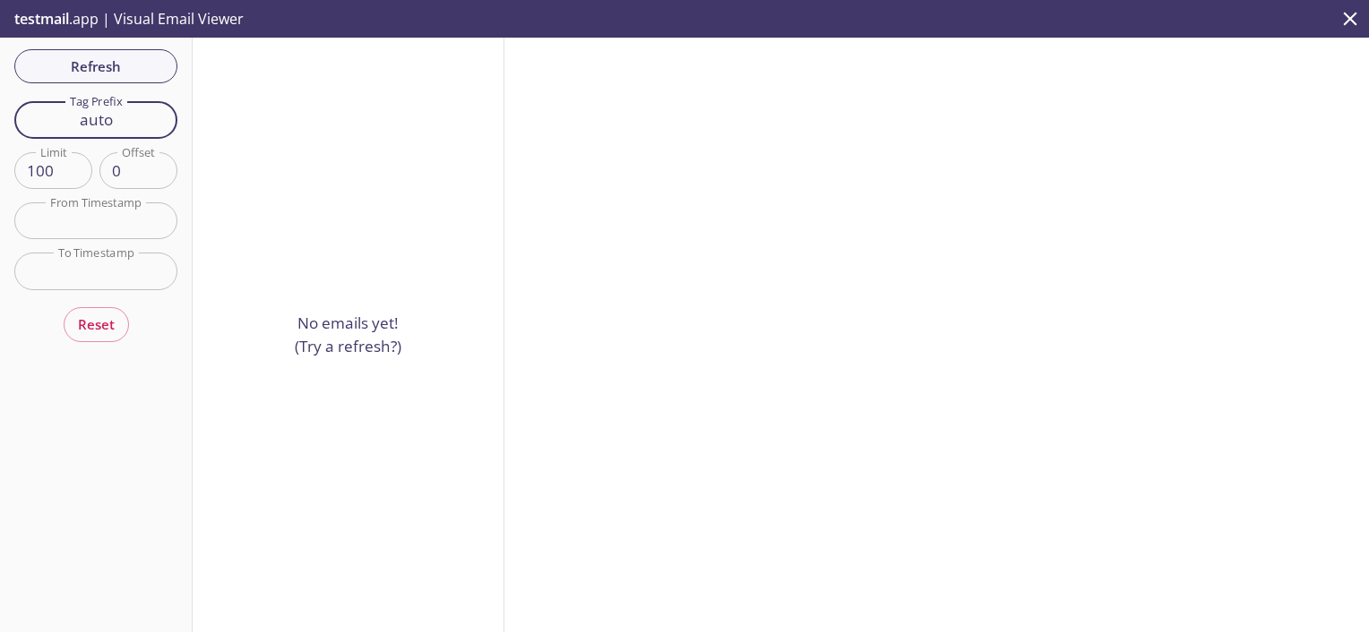
click at [106, 115] on input "auto" at bounding box center [95, 119] width 163 height 37
click at [106, 116] on input "auto" at bounding box center [95, 119] width 163 height 37
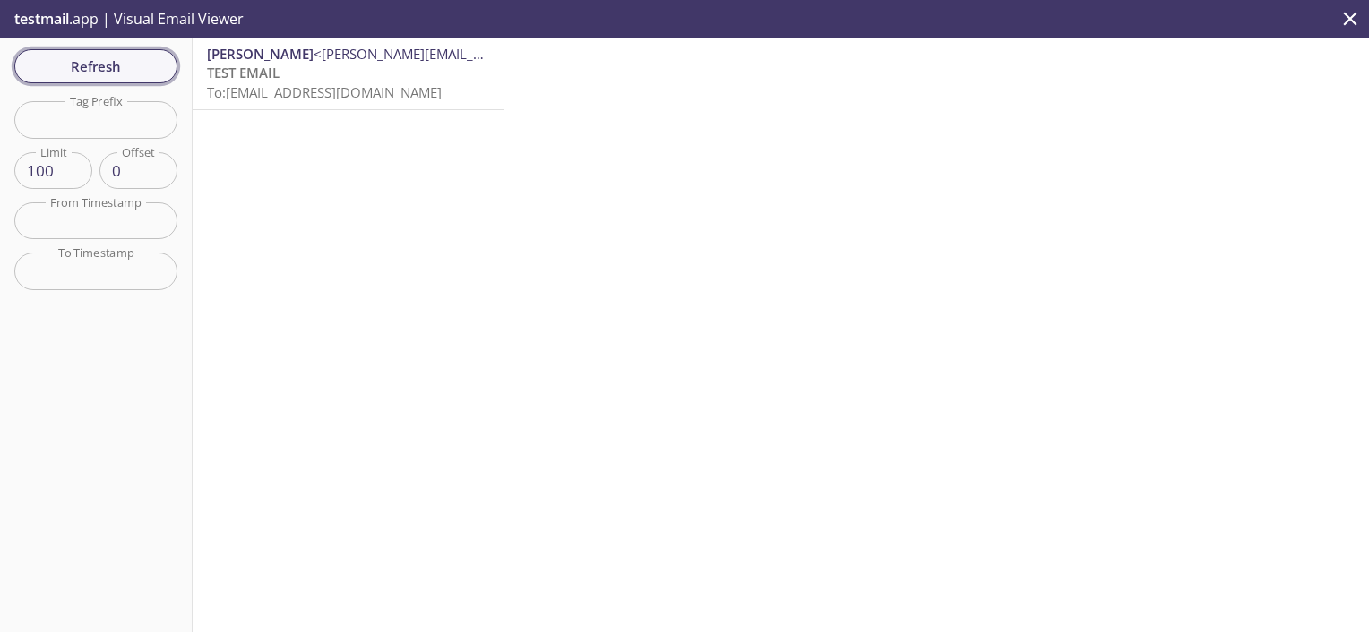
click at [137, 72] on span "Refresh" at bounding box center [96, 66] width 134 height 23
